Goal: Transaction & Acquisition: Subscribe to service/newsletter

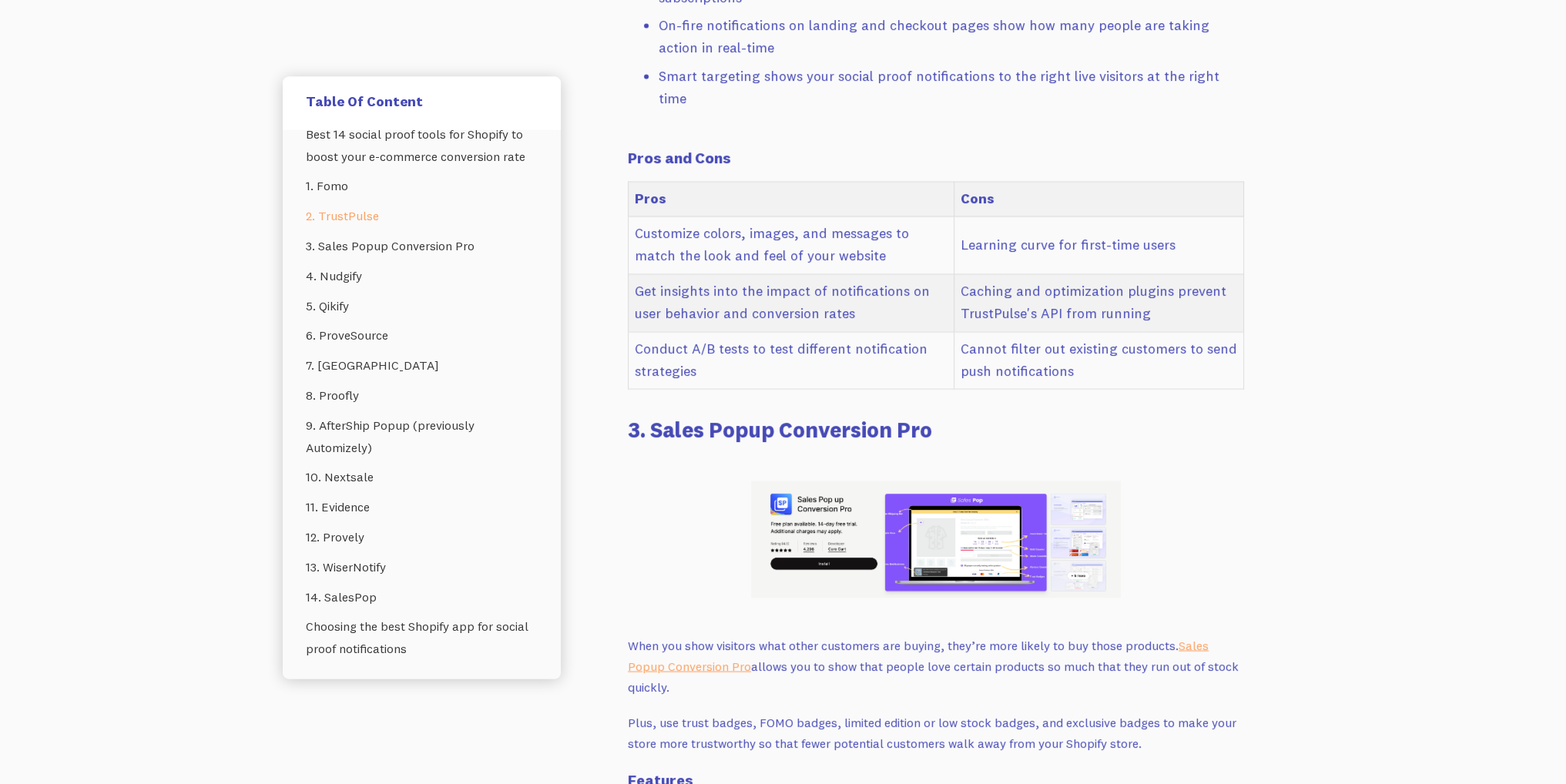
scroll to position [4543, 0]
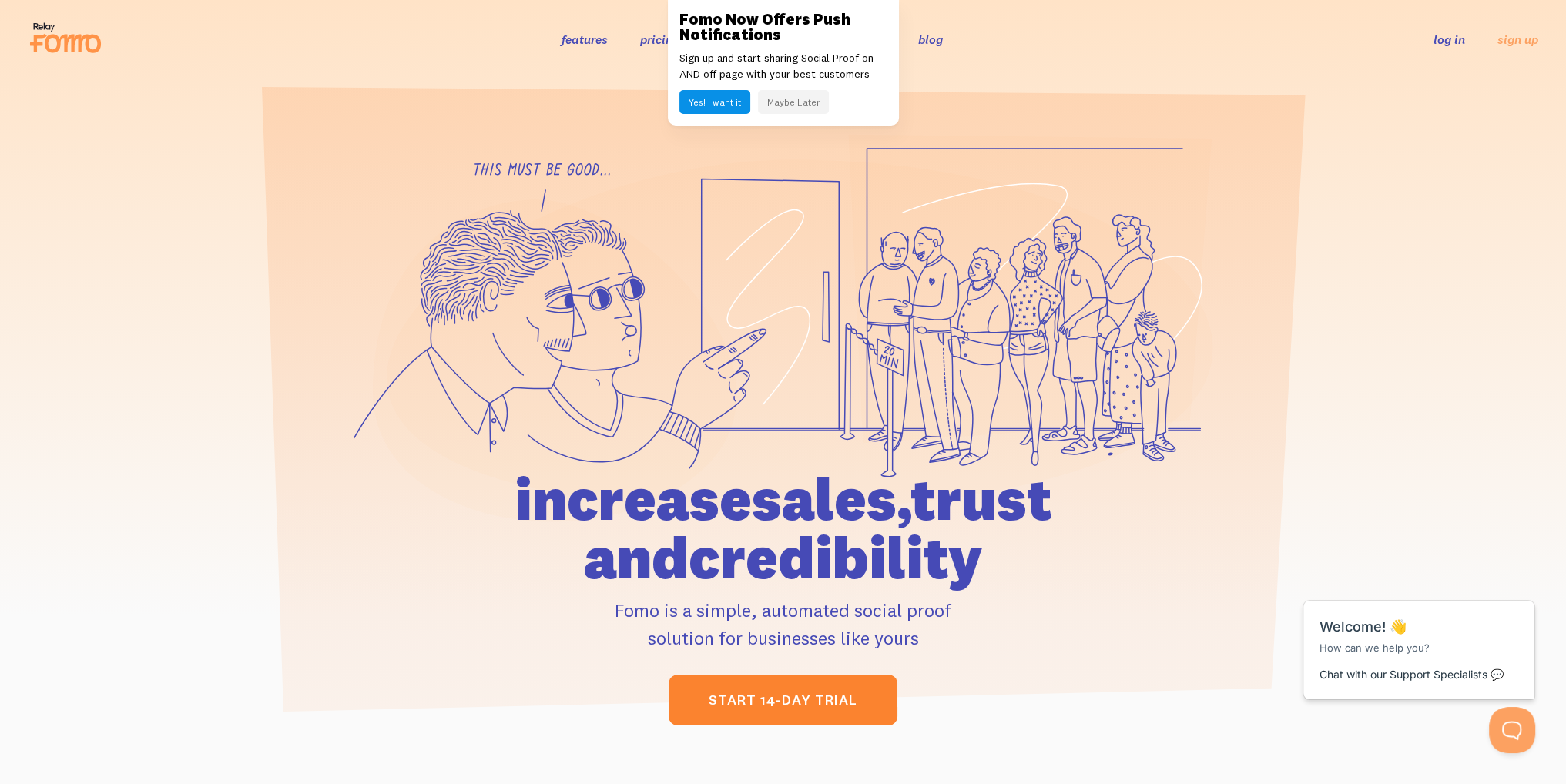
click at [875, 702] on link "start 14-day trial" at bounding box center [783, 700] width 229 height 51
